Goal: Answer question/provide support

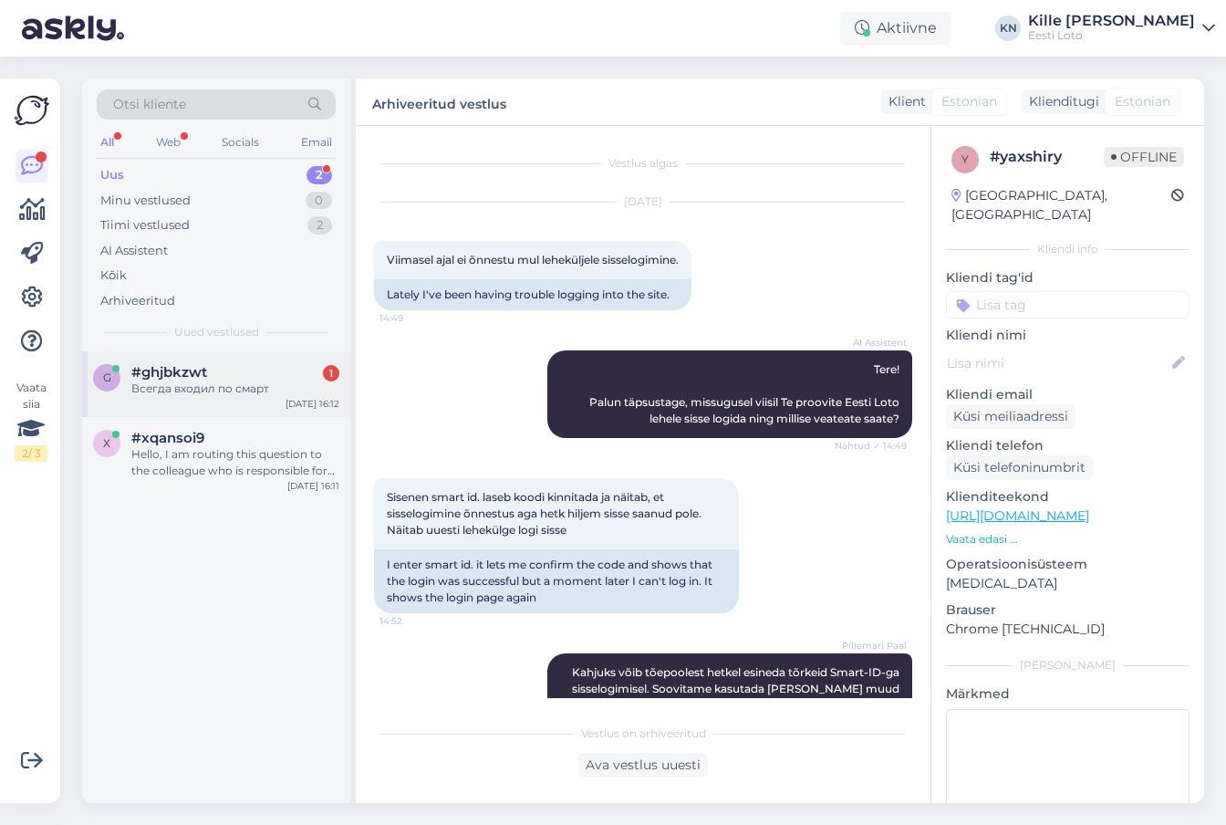
scroll to position [3, 0]
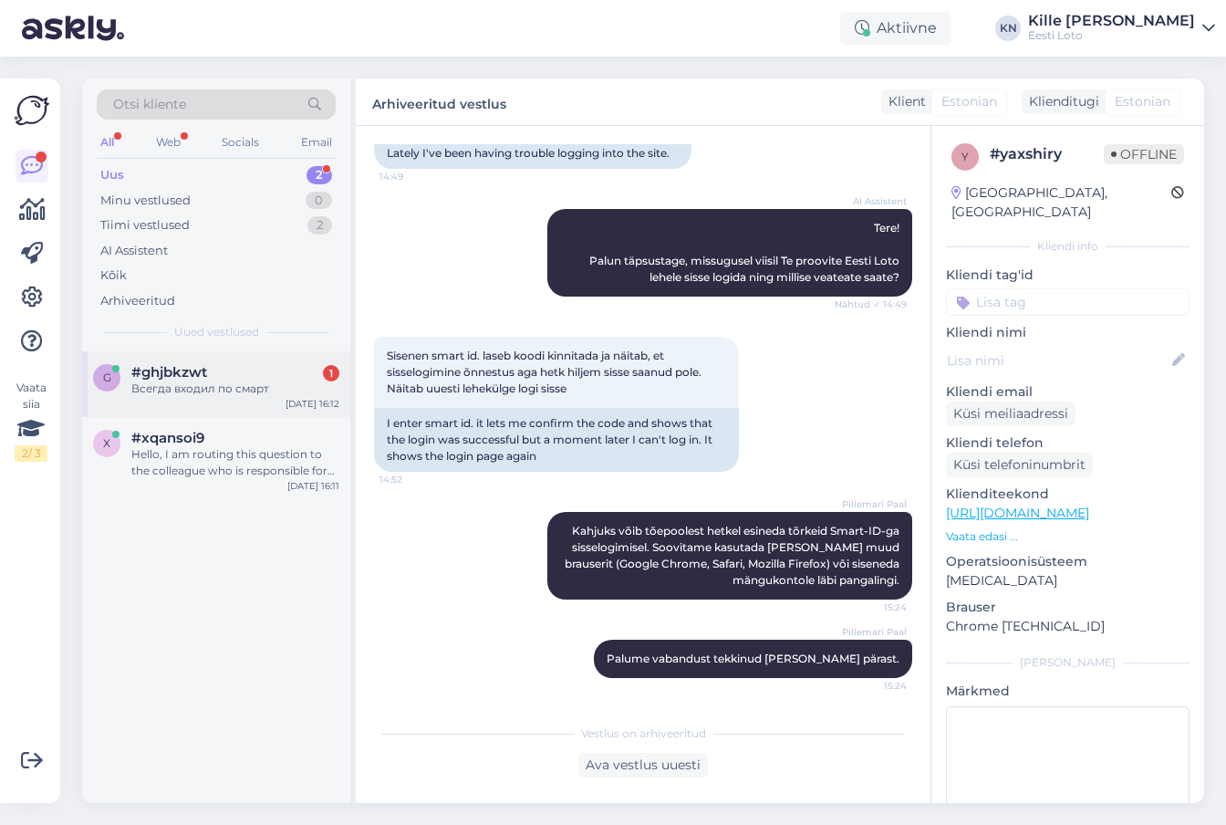
click at [234, 356] on div "g #ghjbkzwt 1 Всегда входил по смарт [DATE] 16:12" at bounding box center [216, 384] width 268 height 66
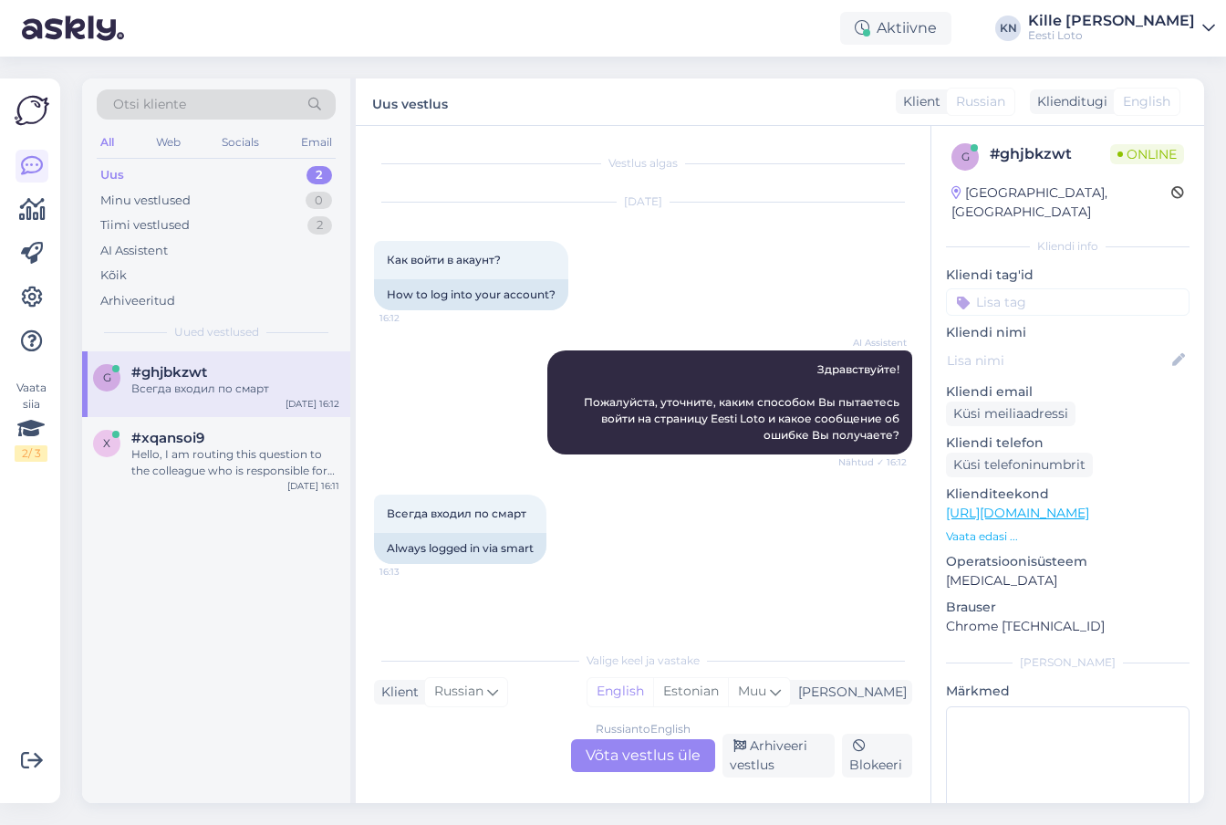
scroll to position [0, 0]
click at [236, 463] on div "Hello, I am routing this question to the colleague who is responsible for this …" at bounding box center [235, 462] width 208 height 33
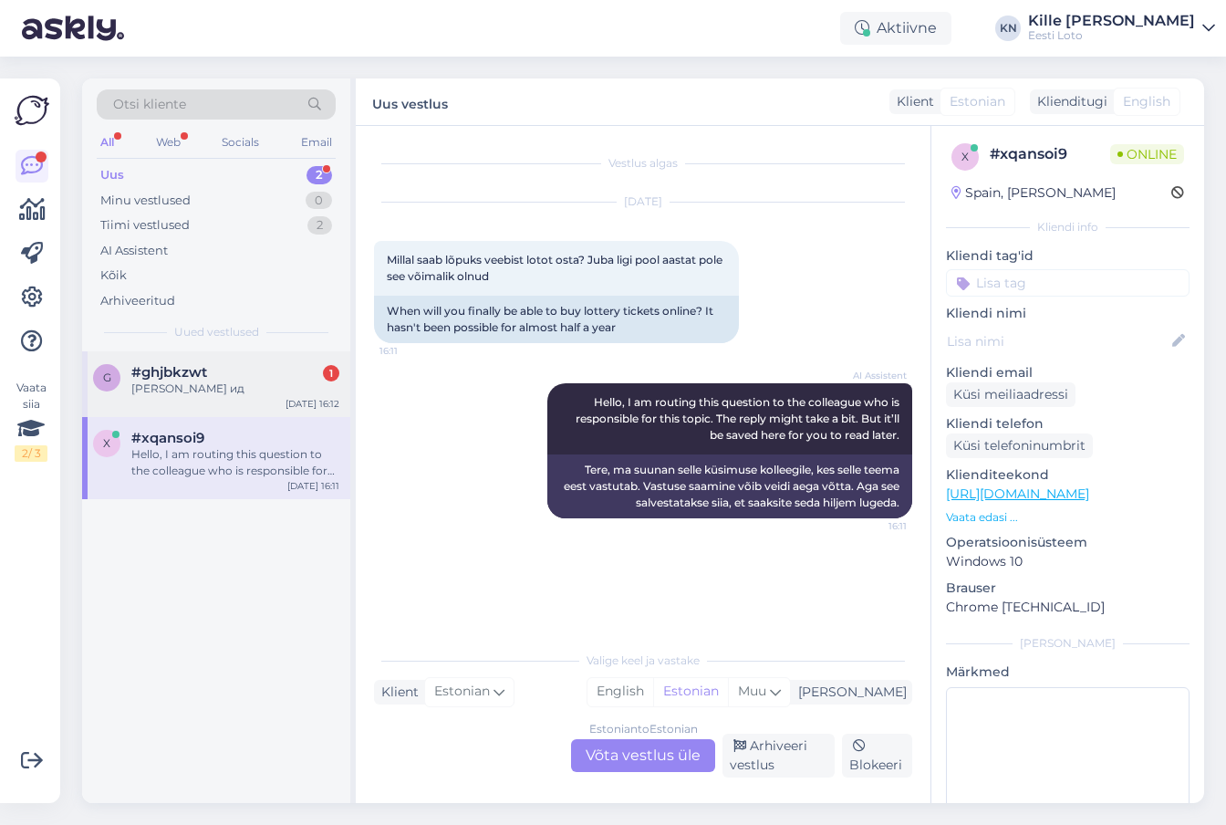
click at [222, 393] on div "[PERSON_NAME] ид" at bounding box center [235, 388] width 208 height 16
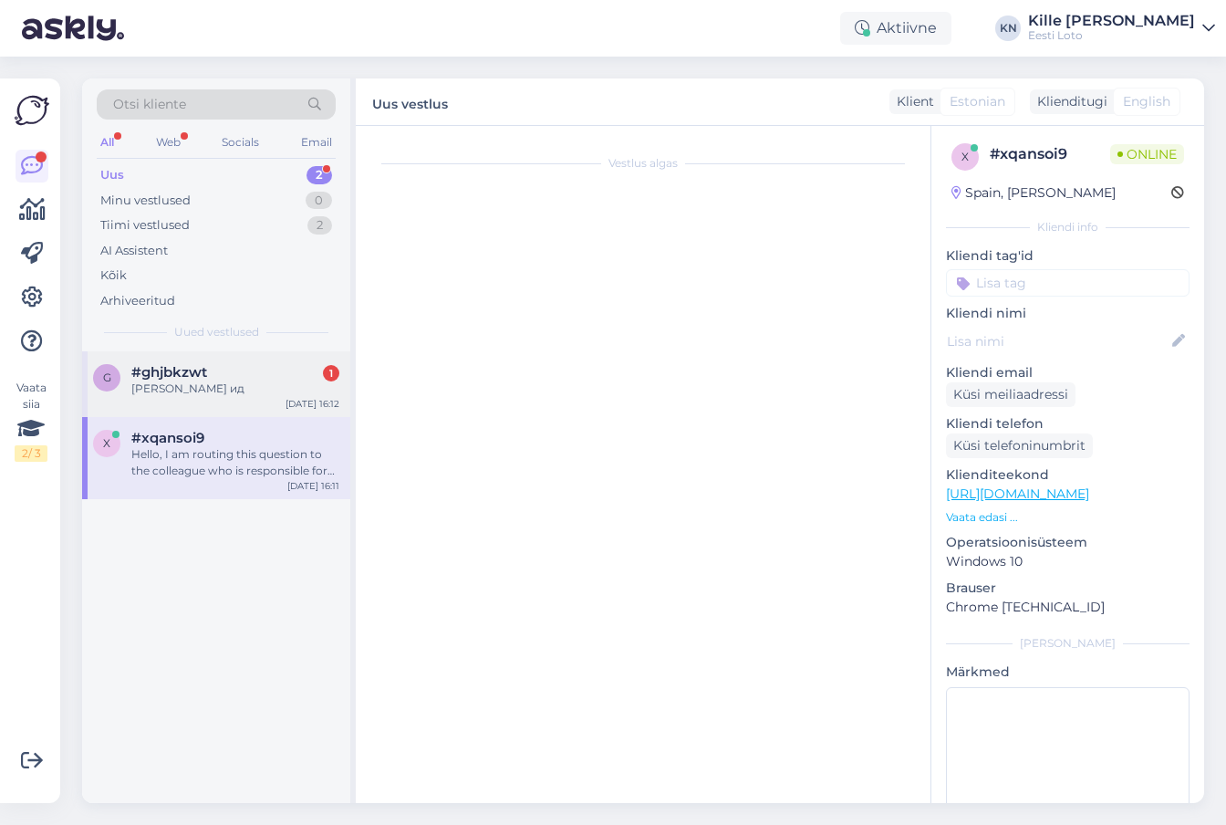
scroll to position [68, 0]
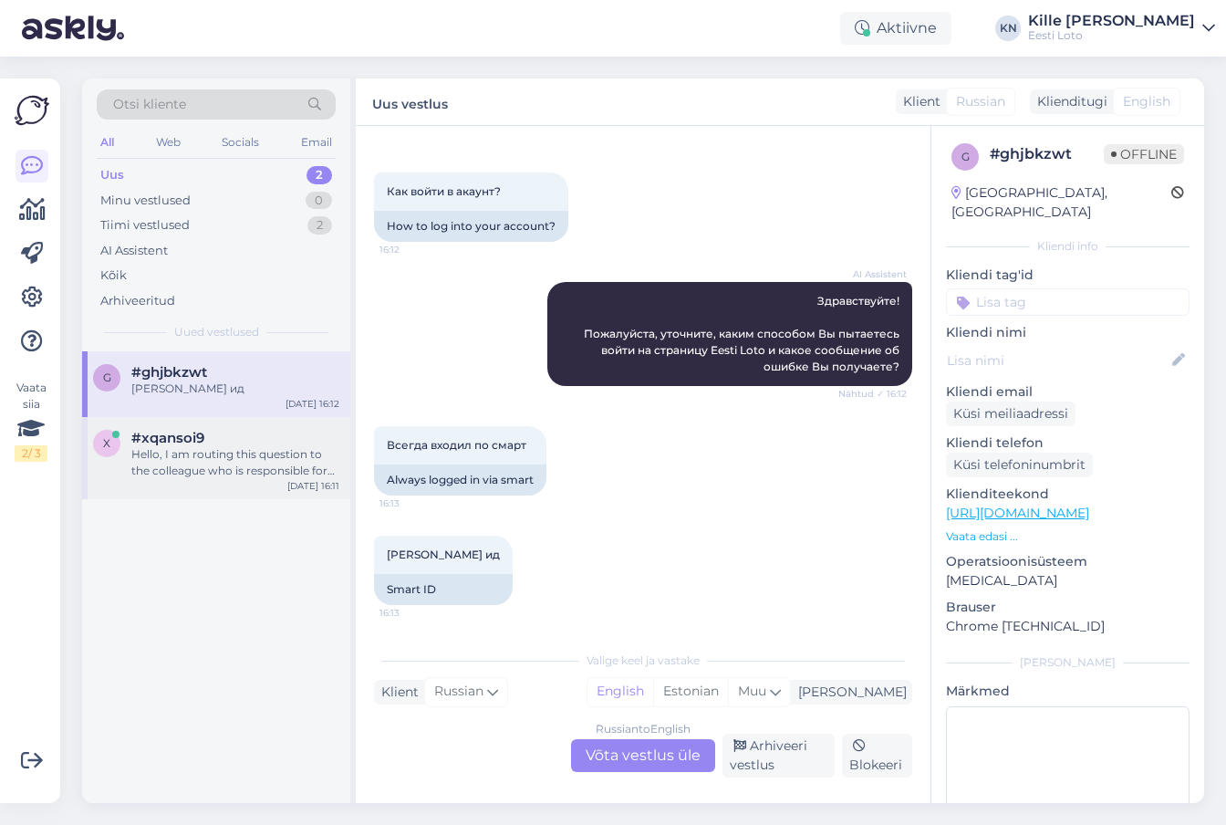
click at [295, 489] on div "[DATE] 16:11" at bounding box center [313, 486] width 52 height 14
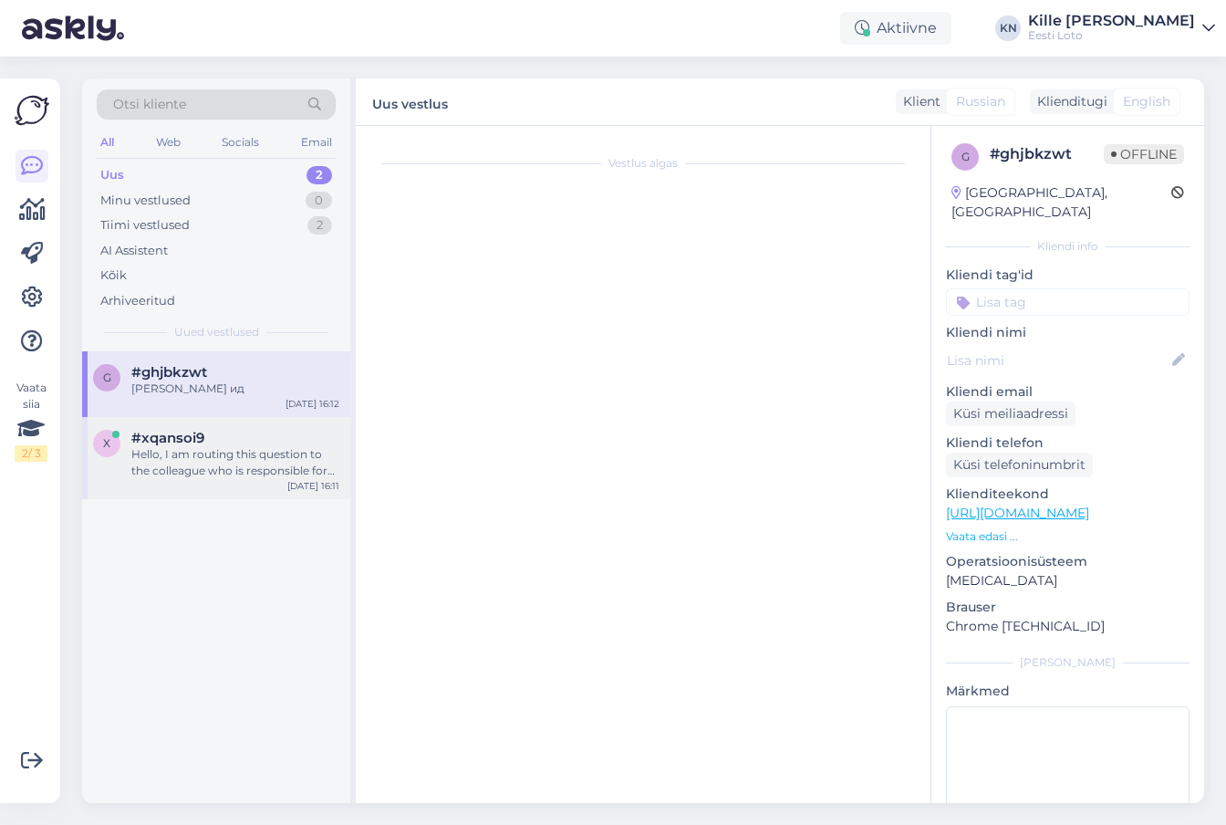
scroll to position [0, 0]
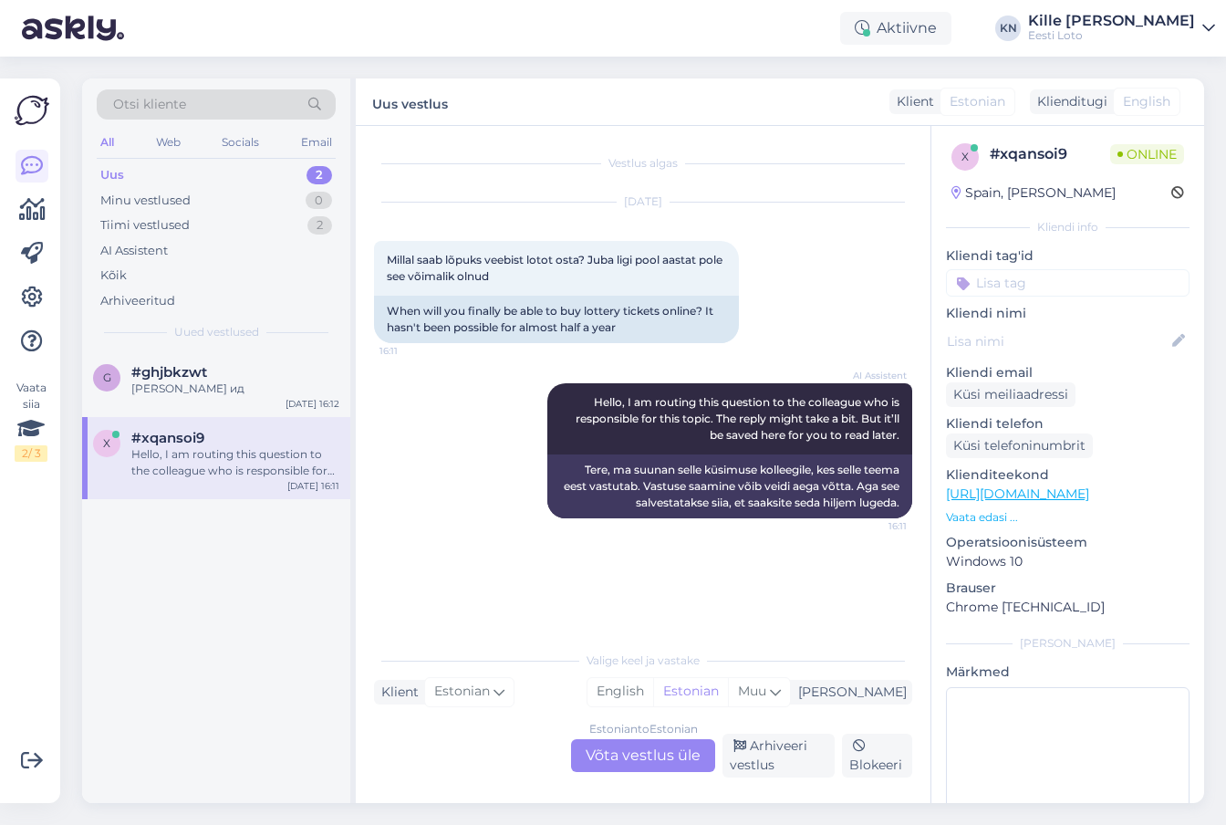
click at [614, 750] on div "Estonian to Estonian Võta vestlus üle" at bounding box center [643, 755] width 144 height 33
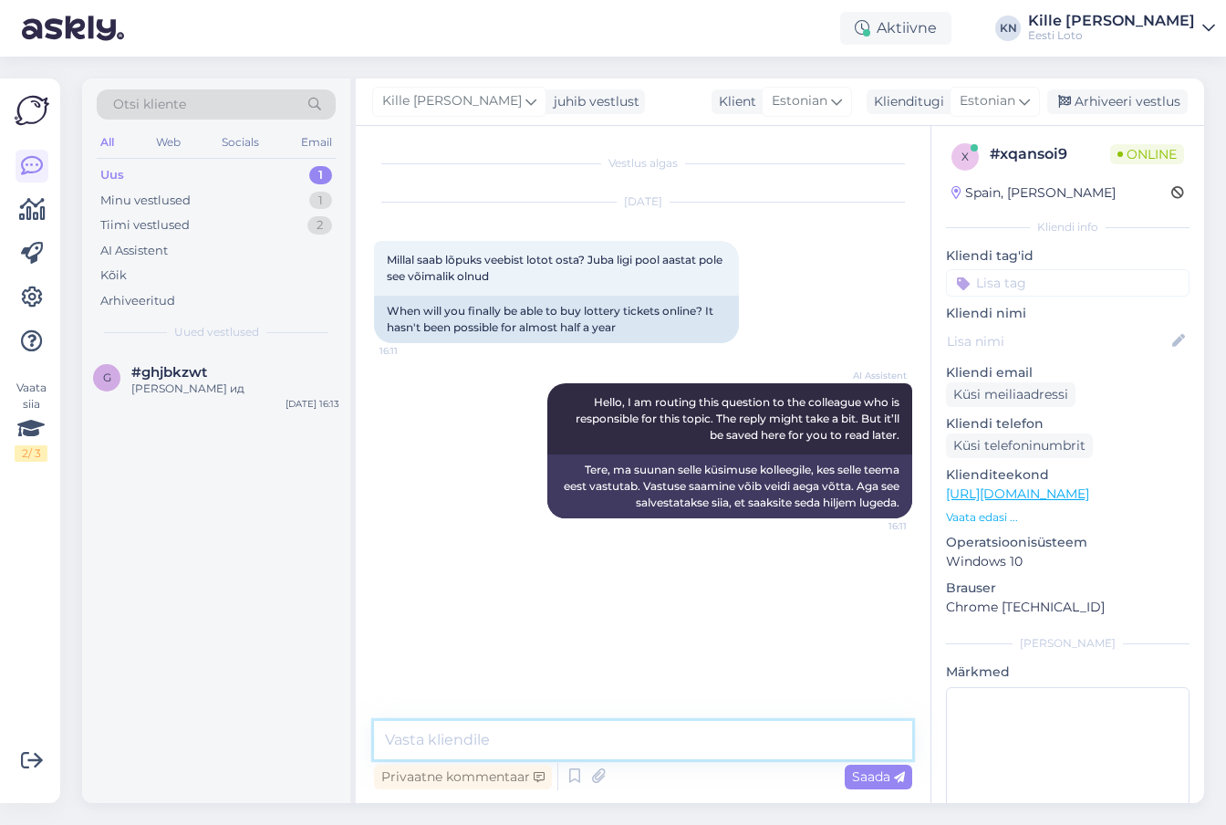
click at [574, 744] on textarea at bounding box center [643, 740] width 538 height 38
type textarea "Palun täpsustage, mis põhjusel Te ei saa Eesti Loto lehelt loteriid osta."
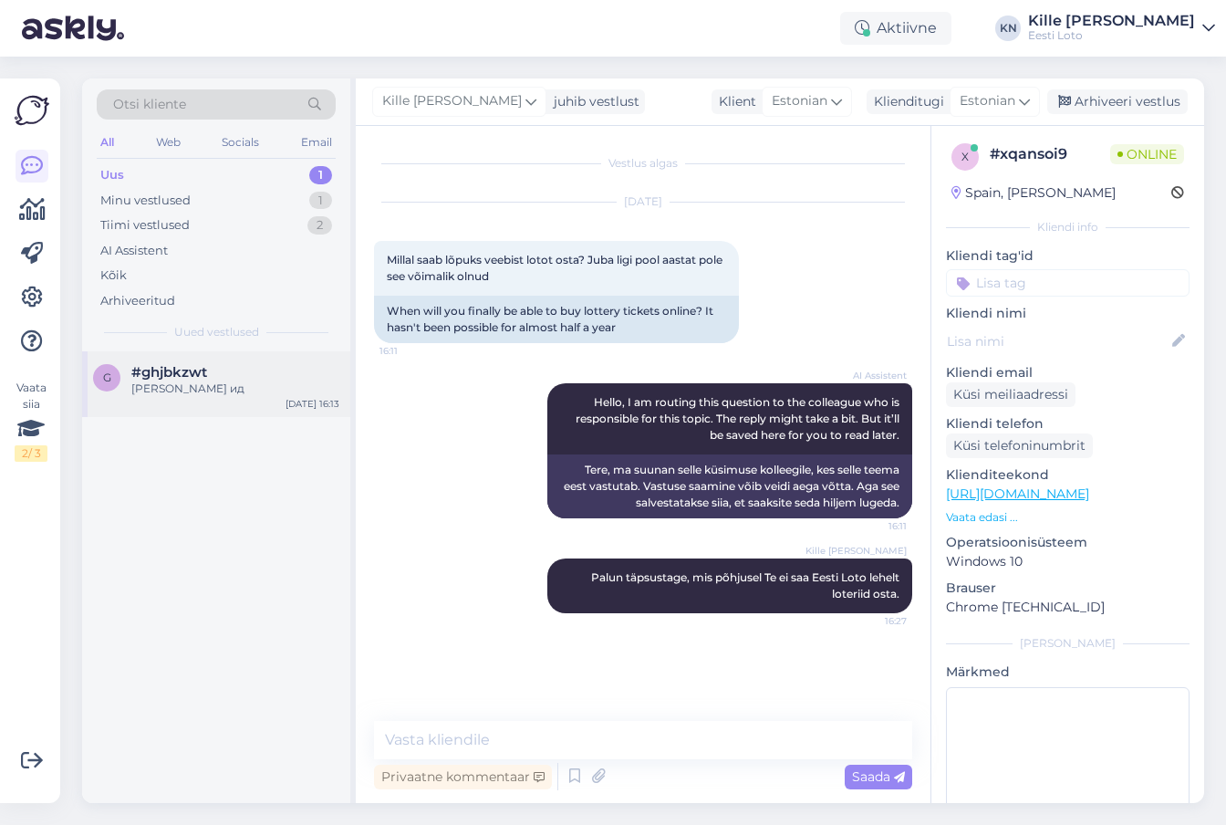
click at [162, 385] on div "[PERSON_NAME] ид" at bounding box center [235, 388] width 208 height 16
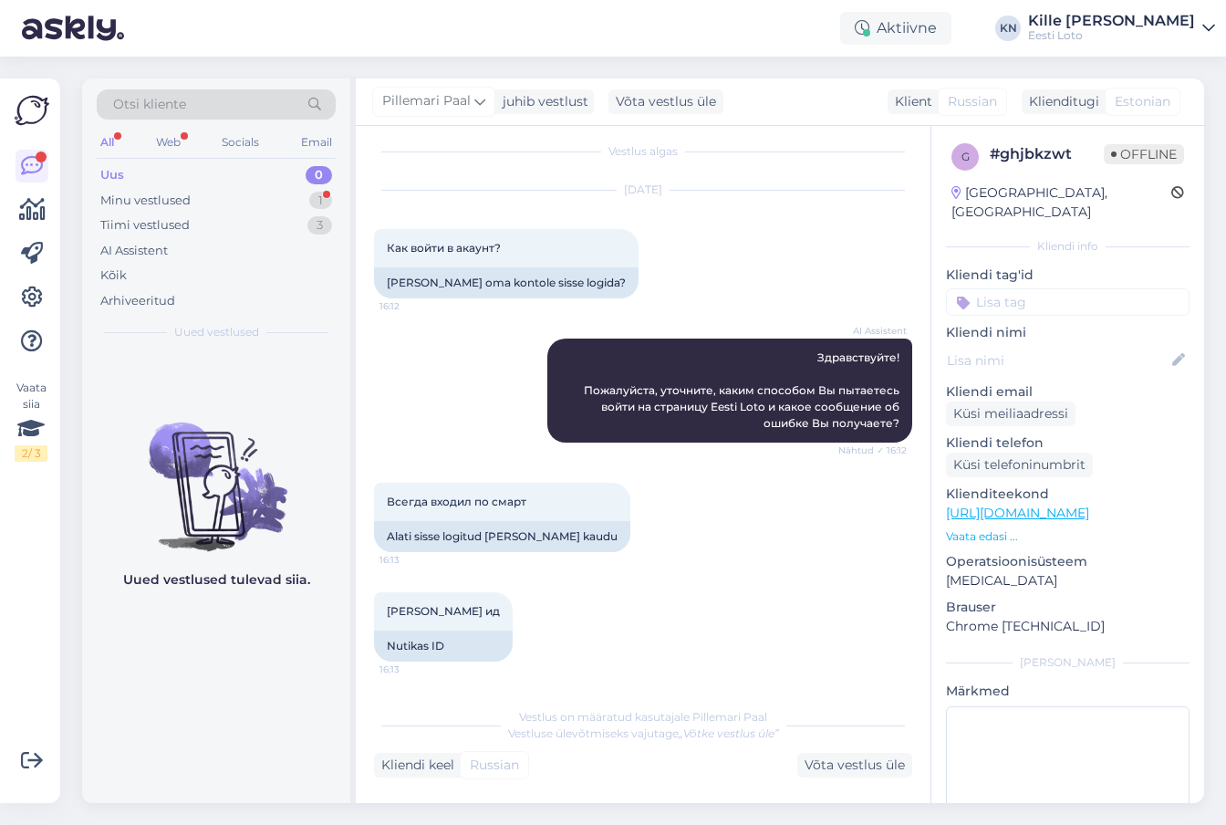
scroll to position [154, 0]
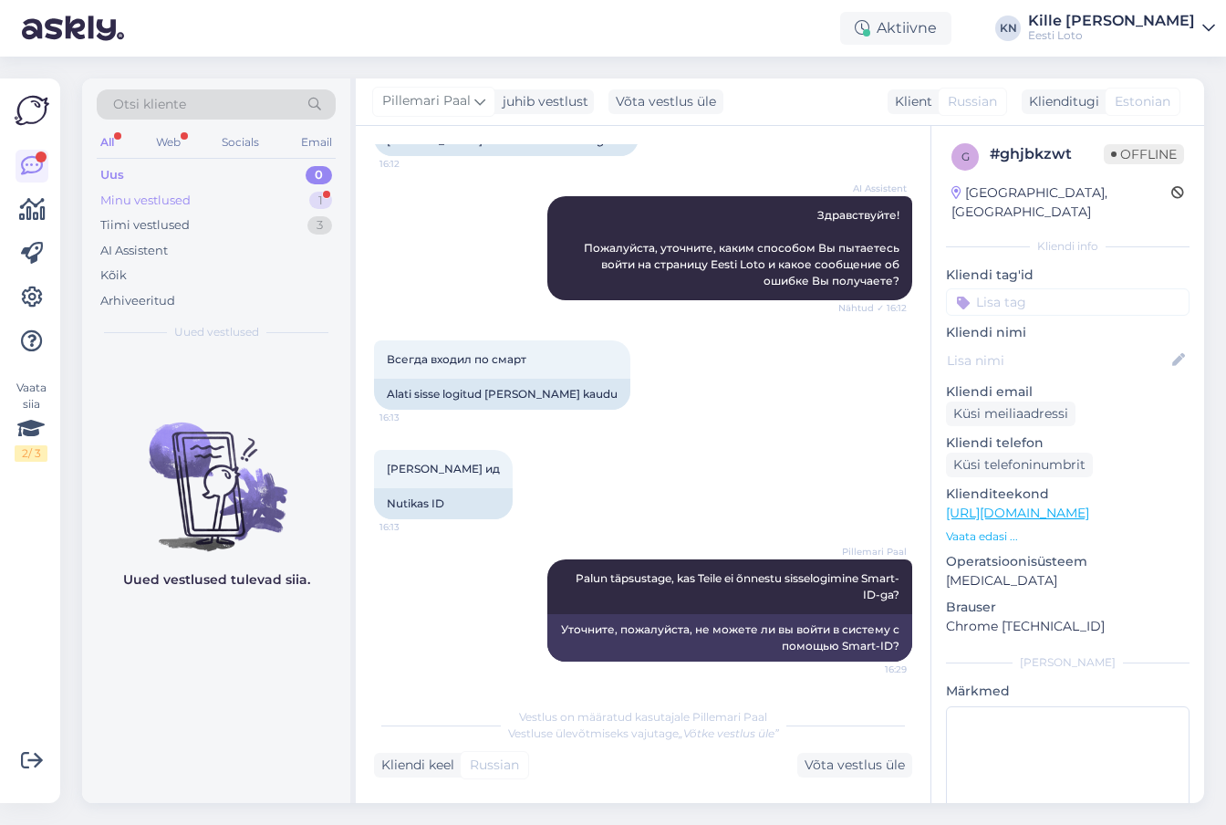
click at [279, 206] on div "Minu vestlused 1" at bounding box center [216, 201] width 239 height 26
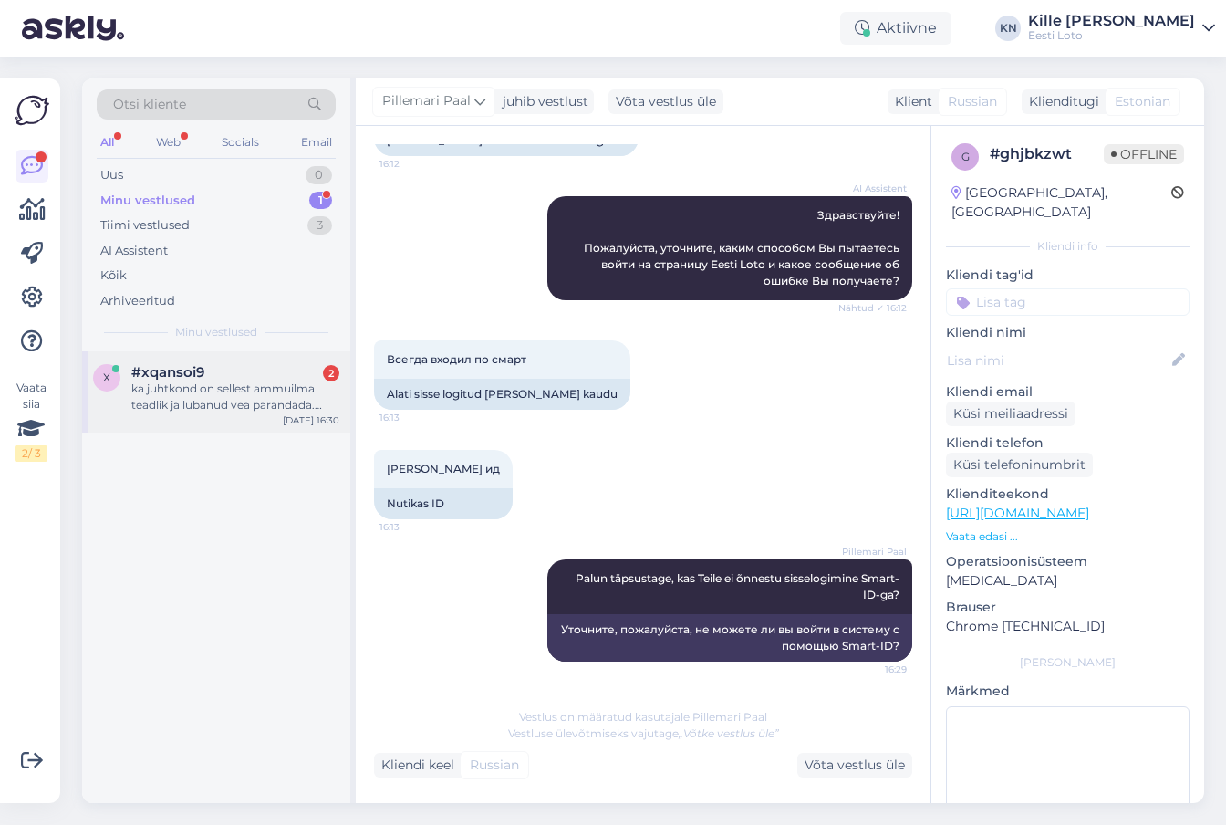
click at [250, 408] on div "ka juhtkond on sellest ammuilma teadlik ja lubanud vea parandada. maksete tegem…" at bounding box center [235, 396] width 208 height 33
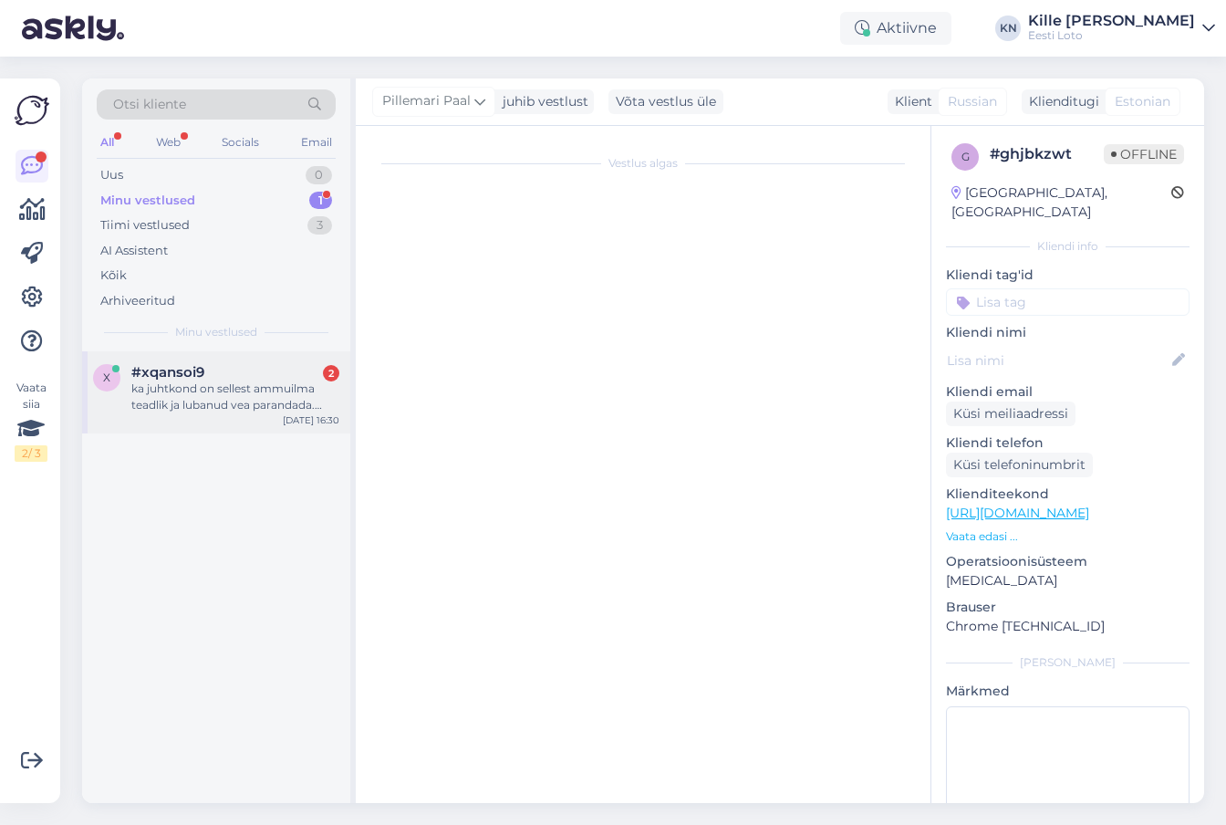
scroll to position [184, 0]
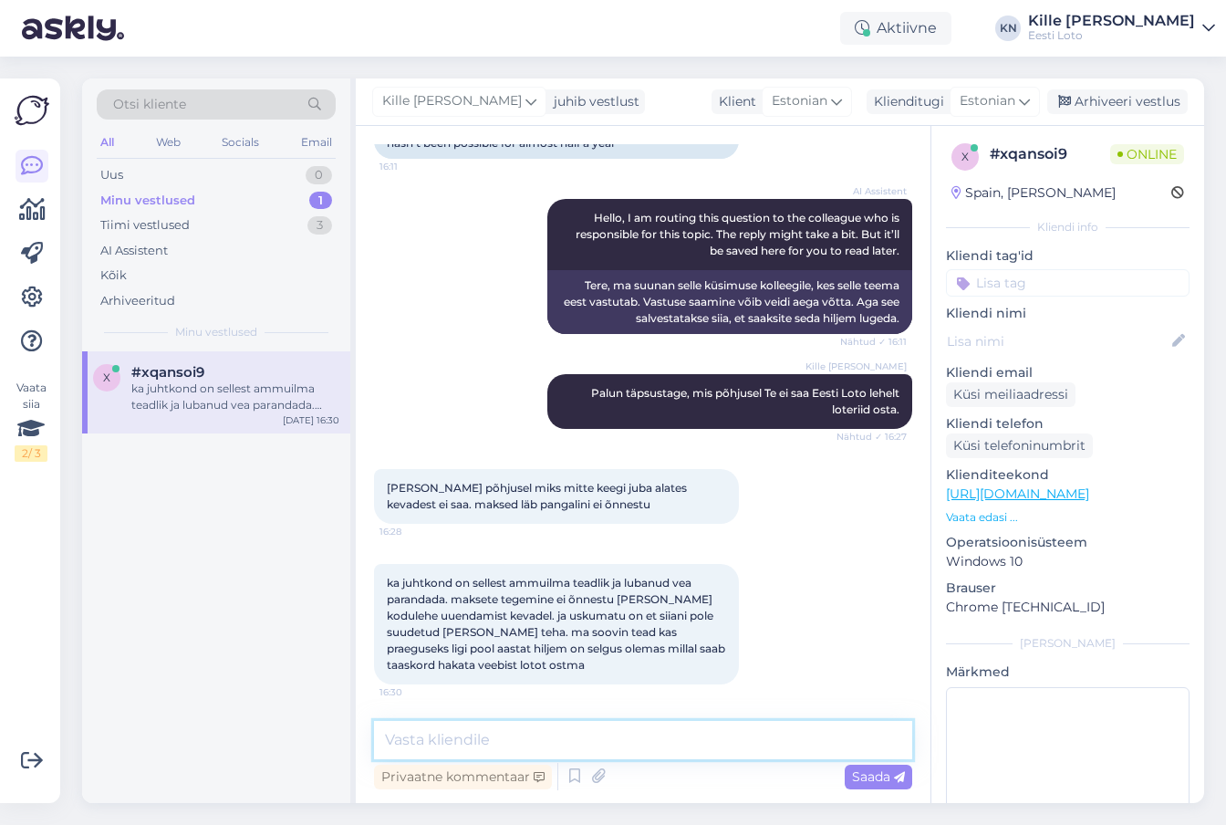
click at [442, 747] on textarea at bounding box center [643, 740] width 538 height 38
paste textarea "Uuele veebile üleminek ei ole kahjuks olnud nii sujuv kui lootsime ning kahjuks…"
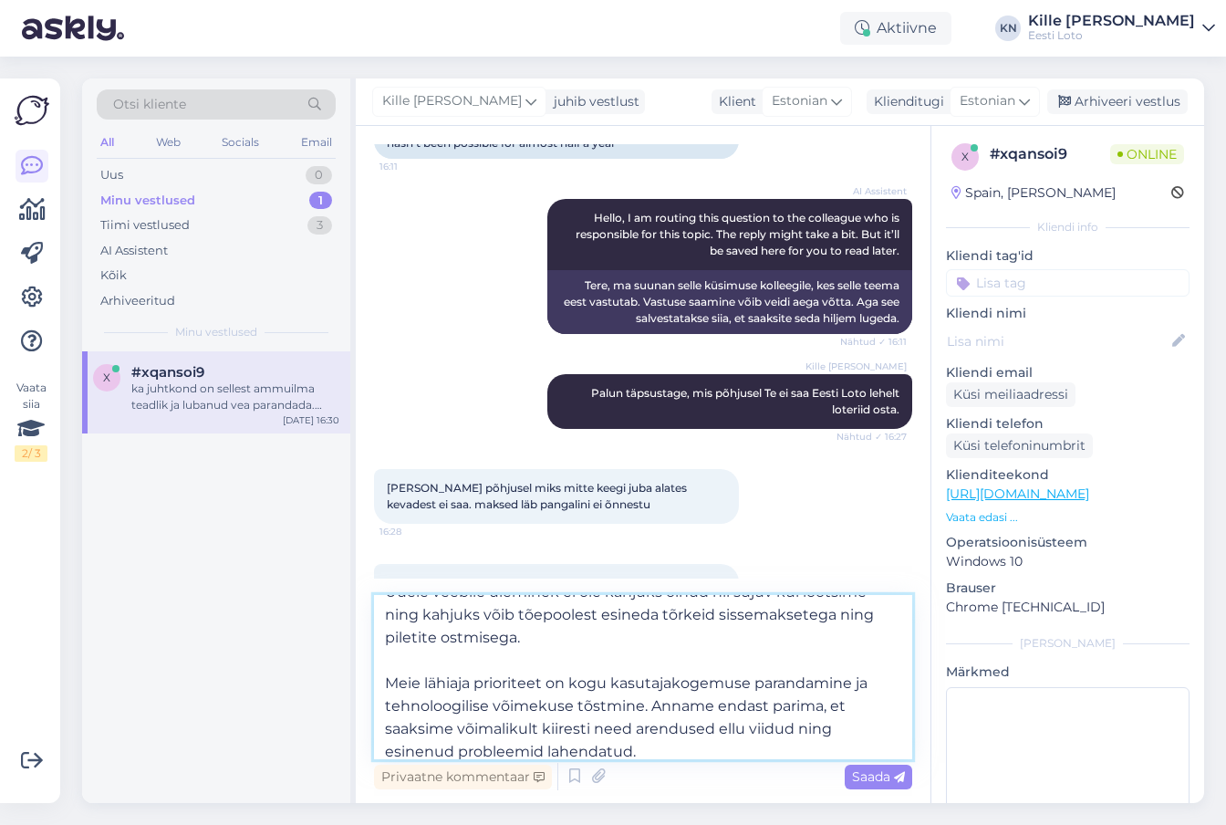
scroll to position [33, 0]
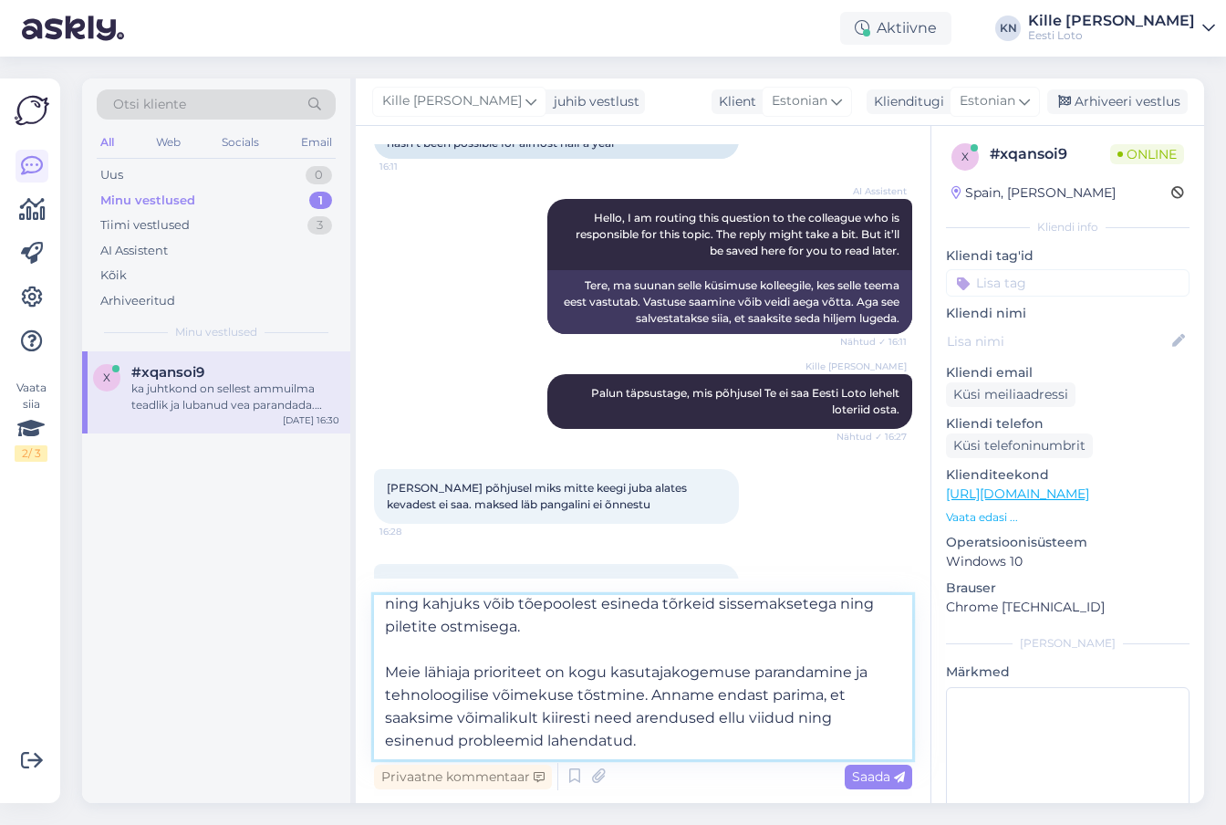
click at [651, 738] on textarea "Uuele veebile üleminek ei ole kahjuks olnud nii sujuv kui lootsime ning kahjuks…" at bounding box center [643, 677] width 538 height 164
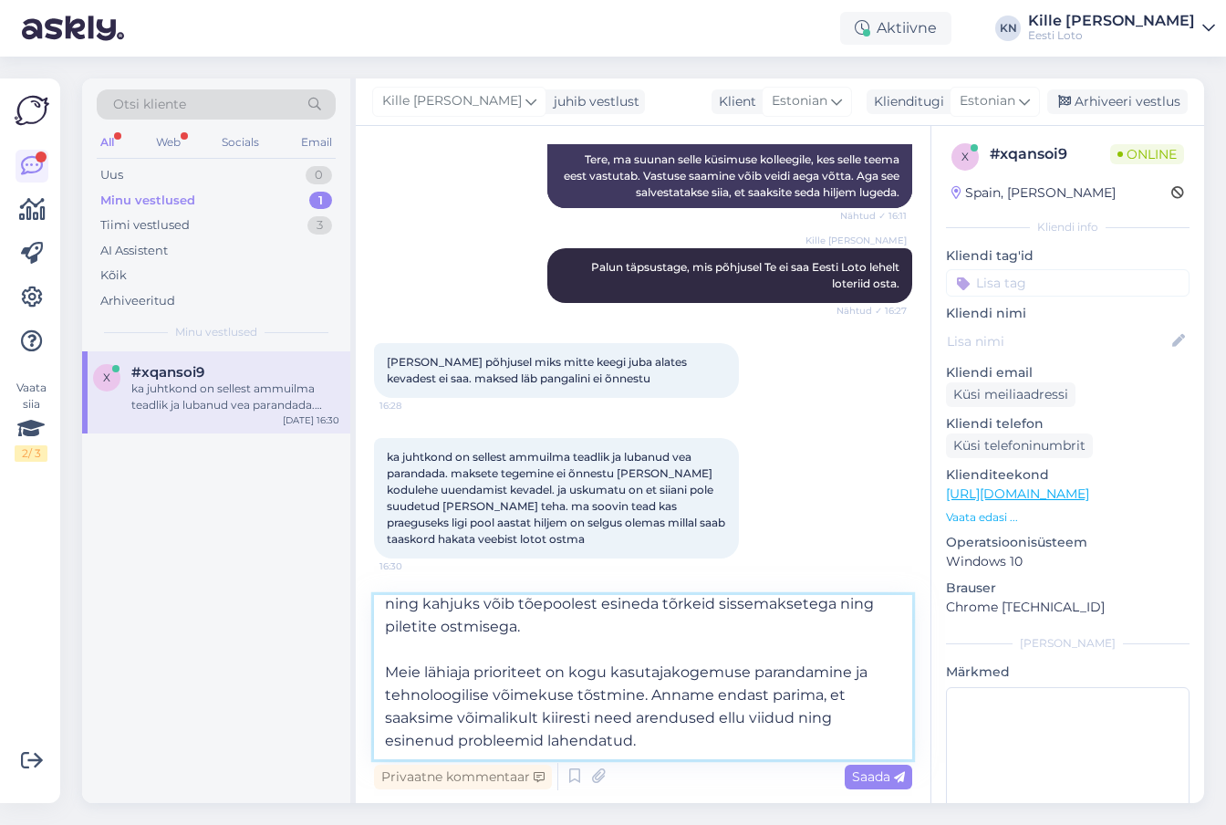
click at [691, 742] on textarea "Uuele veebile üleminek ei ole kahjuks olnud nii sujuv kui lootsime ning kahjuks…" at bounding box center [643, 677] width 538 height 164
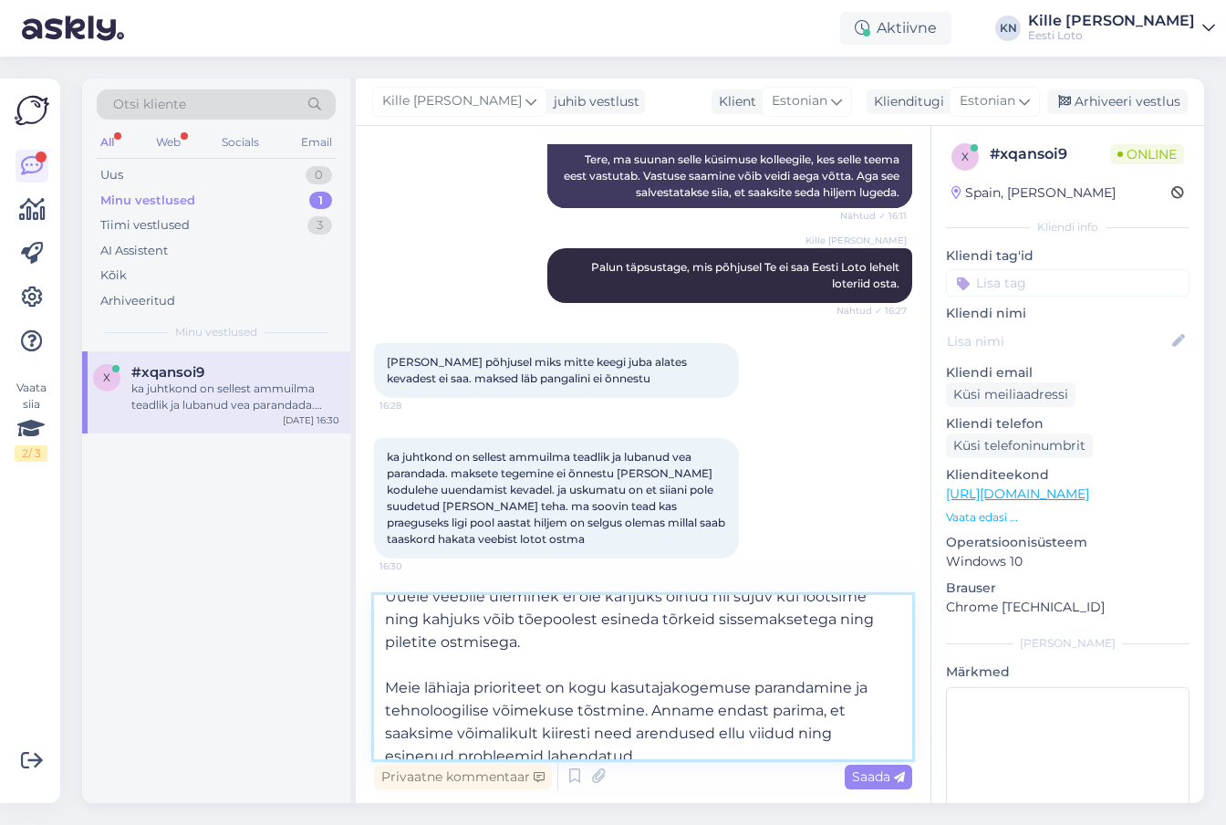
scroll to position [78, 0]
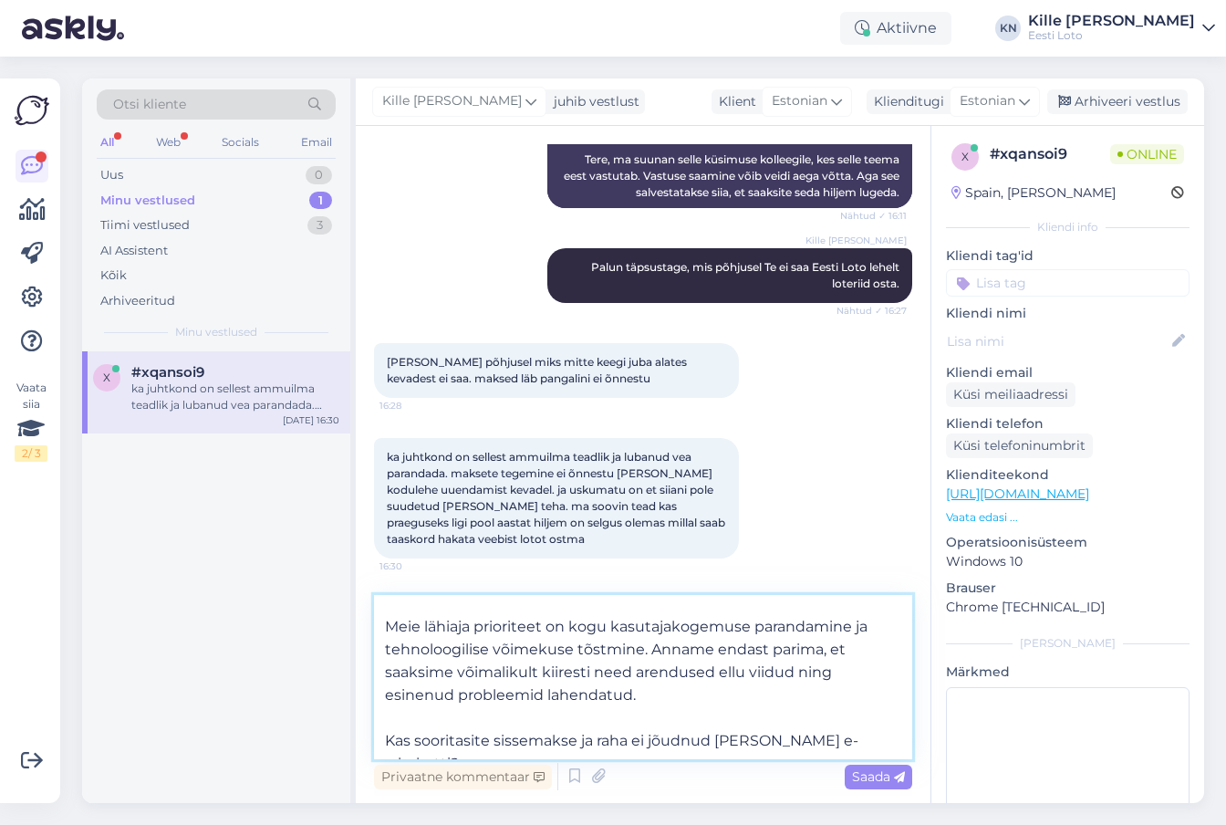
type textarea "Uuele veebile üleminek ei ole kahjuks olnud nii sujuv kui lootsime ning kahjuks…"
click at [871, 774] on span "Saada" at bounding box center [878, 776] width 53 height 16
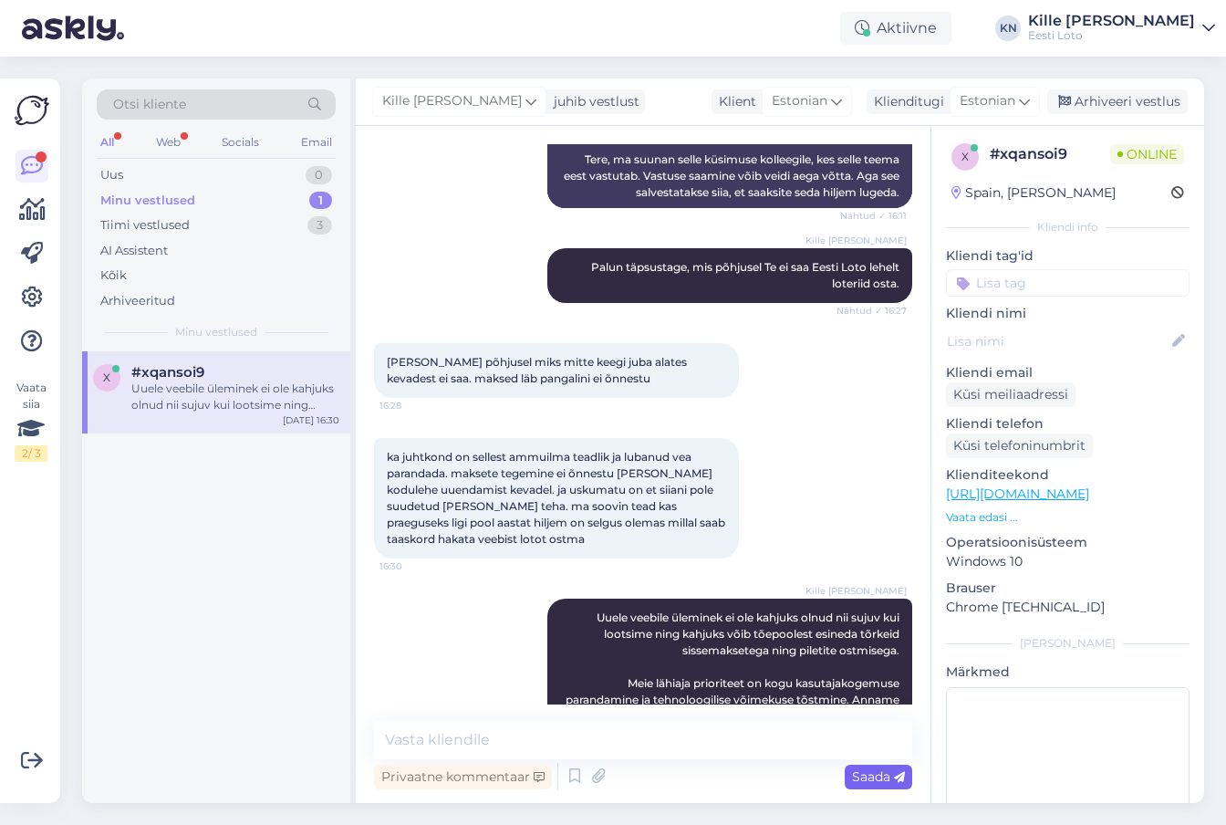
scroll to position [0, 0]
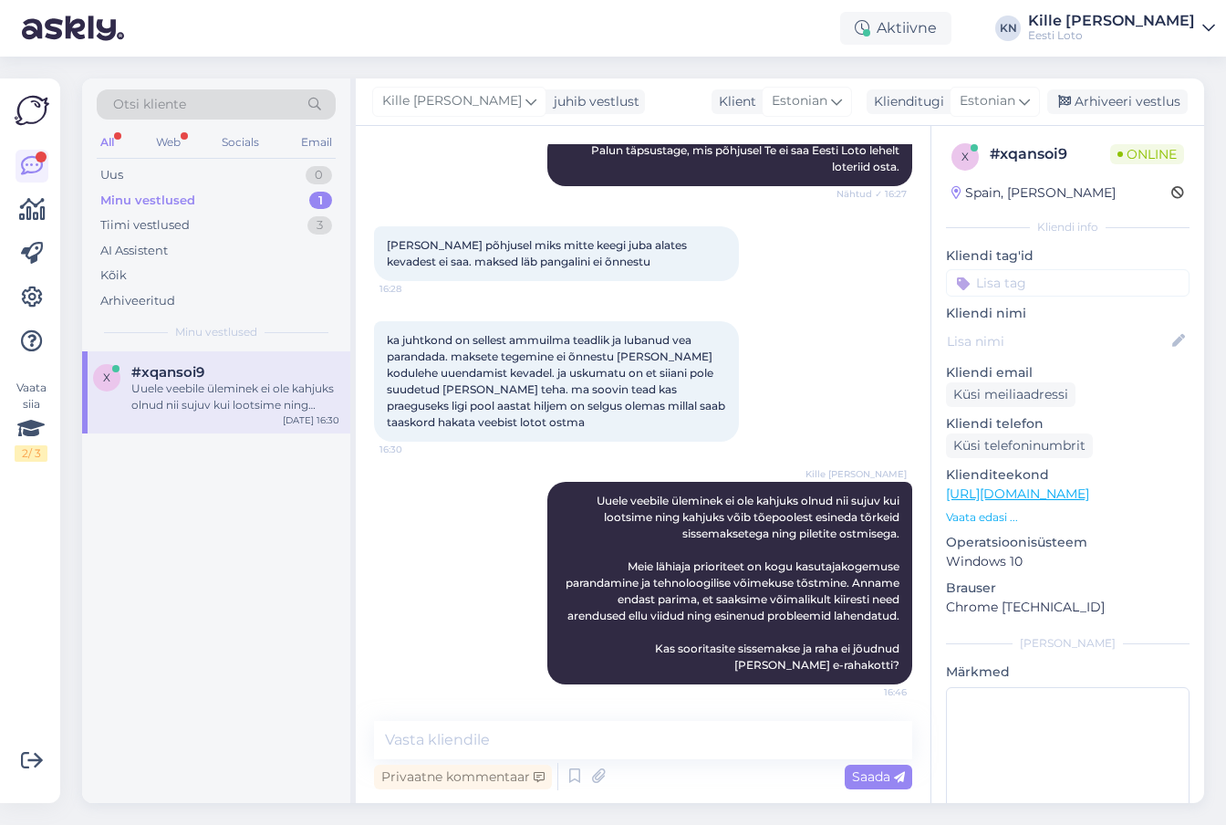
click at [996, 295] on input at bounding box center [1068, 282] width 244 height 27
type input "s"
type input "e-raha"
click at [1070, 329] on span "E-rahakott" at bounding box center [1067, 333] width 59 height 11
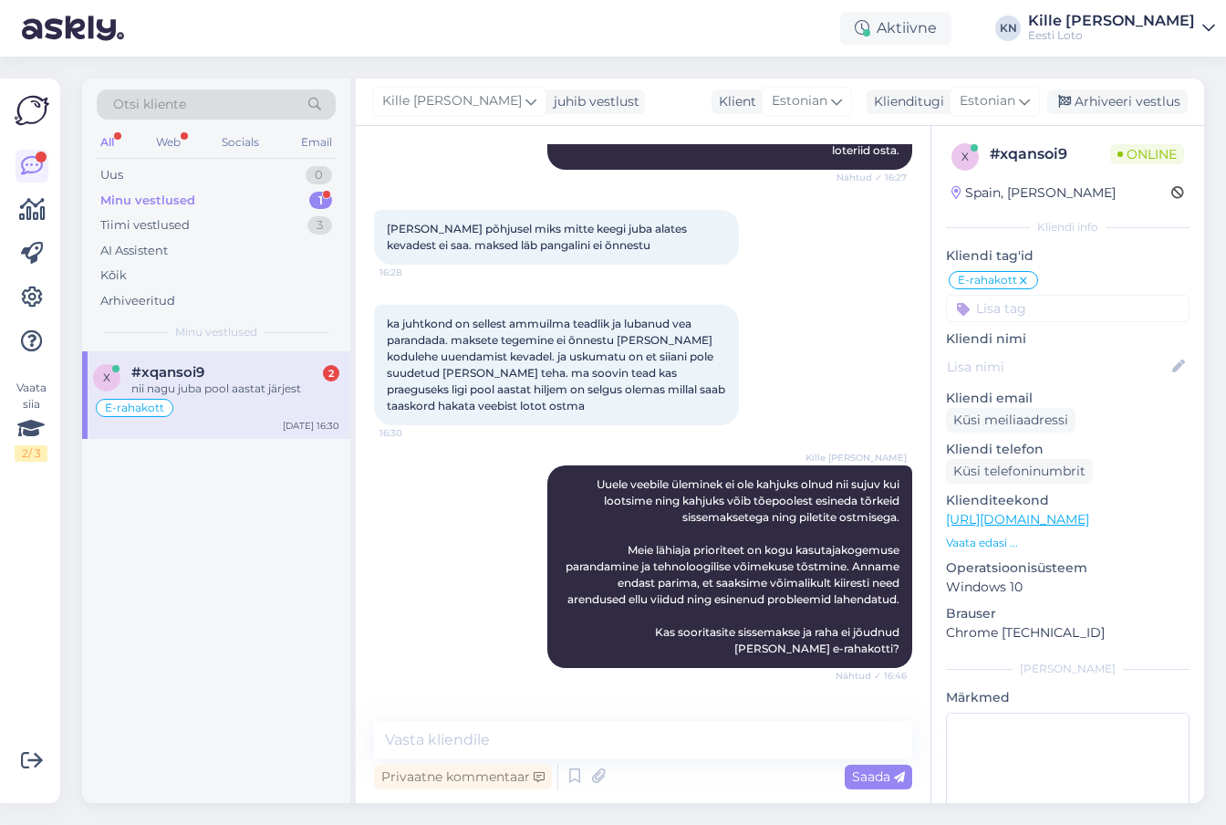
scroll to position [600, 0]
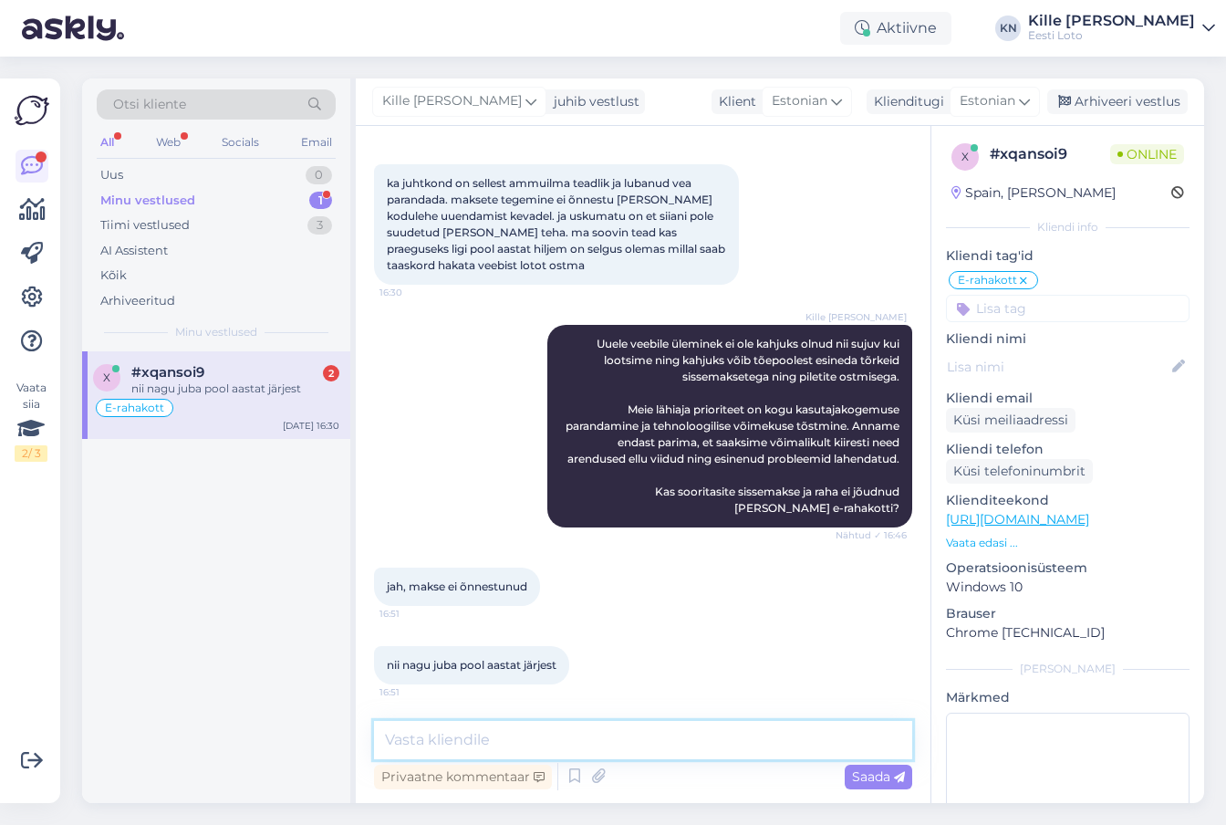
click at [494, 731] on textarea at bounding box center [643, 740] width 538 height 38
type textarea "Kontrollimiseks teatage palun enda isikukood."
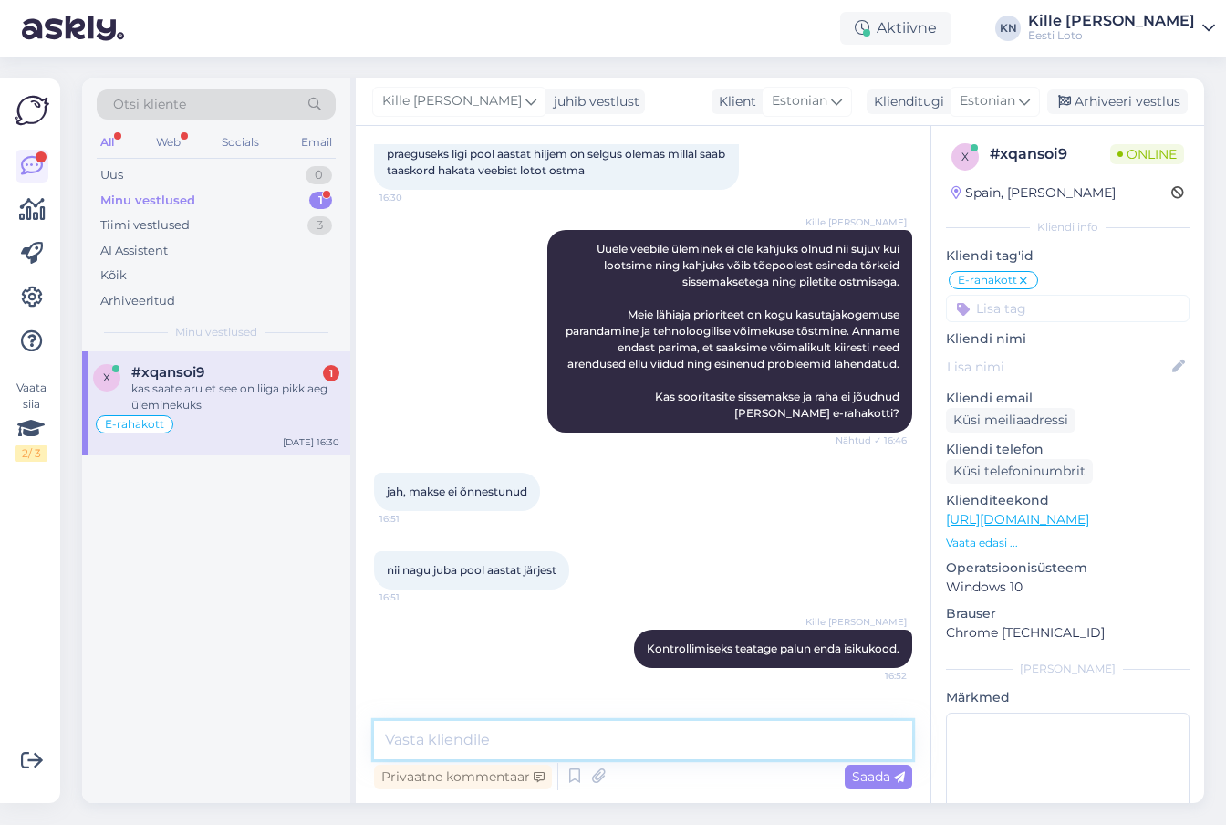
scroll to position [757, 0]
